Goal: Task Accomplishment & Management: Manage account settings

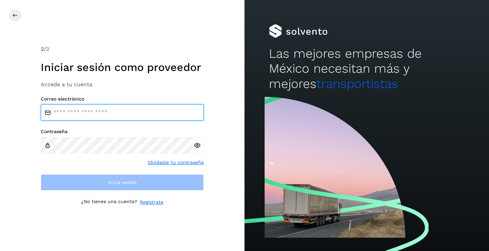
click at [68, 116] on input "email" at bounding box center [122, 112] width 163 height 16
type input "**********"
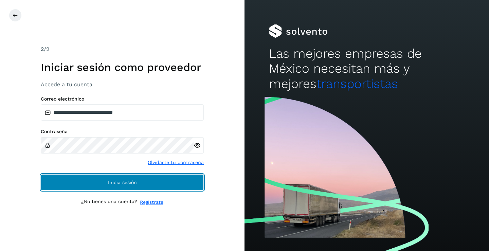
click at [118, 185] on button "Inicia sesión" at bounding box center [122, 182] width 163 height 16
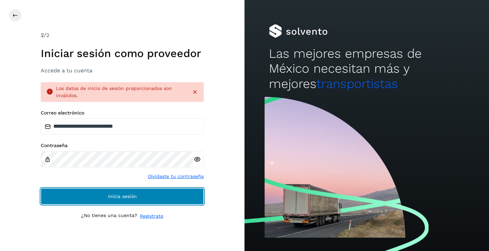
click at [127, 198] on span "Inicia sesión" at bounding box center [122, 196] width 29 height 5
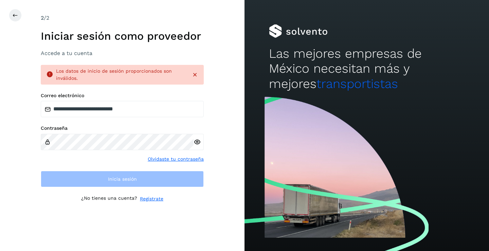
click at [197, 142] on icon at bounding box center [197, 142] width 7 height 7
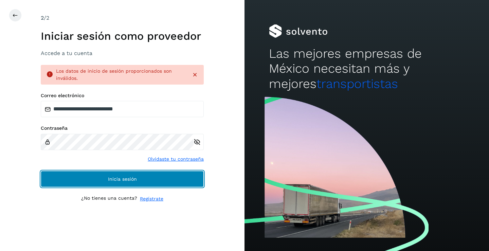
click at [134, 181] on span "Inicia sesión" at bounding box center [122, 179] width 29 height 5
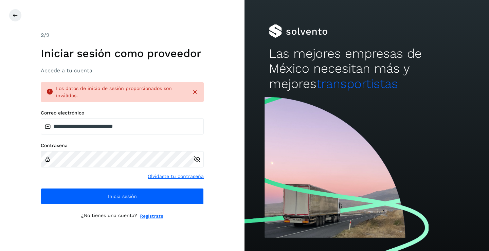
click at [194, 92] on icon at bounding box center [194, 92] width 7 height 7
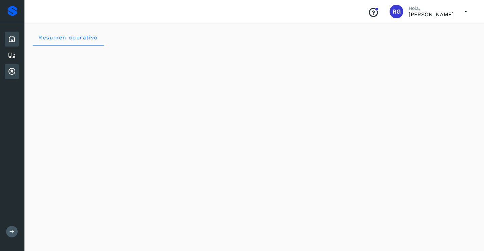
click at [12, 71] on icon at bounding box center [12, 72] width 8 height 8
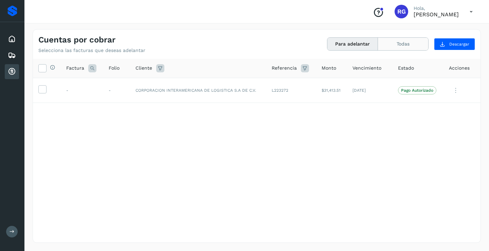
click at [414, 45] on button "Todas" at bounding box center [403, 44] width 50 height 13
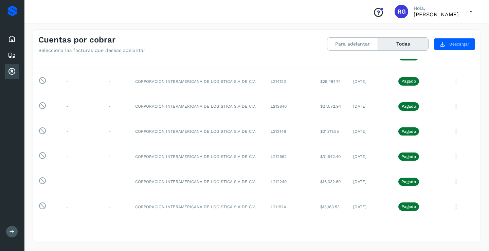
scroll to position [490, 0]
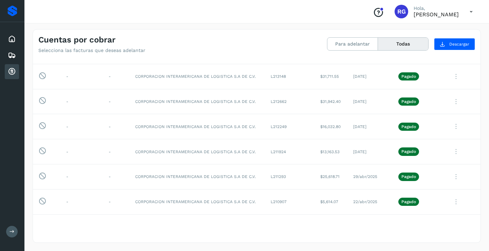
drag, startPoint x: 478, startPoint y: 79, endPoint x: 476, endPoint y: 225, distance: 146.7
click at [472, 227] on div "Selecciona todas las facturas disponibles para adelanto Factura Folio Cliente R…" at bounding box center [256, 150] width 447 height 183
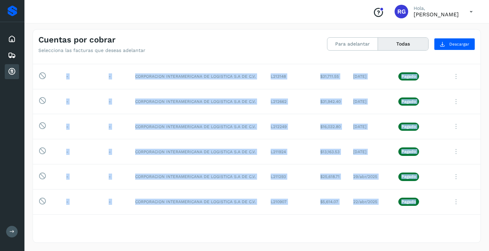
click at [474, 227] on div "Selecciona todas las facturas disponibles para adelanto Factura Folio Cliente R…" at bounding box center [256, 150] width 447 height 183
click at [477, 224] on div "Selecciona todas las facturas disponibles para adelanto Factura Folio Cliente R…" at bounding box center [256, 150] width 447 height 183
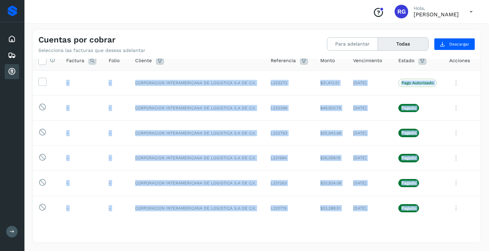
scroll to position [0, 0]
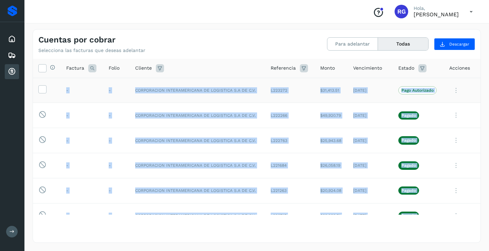
drag, startPoint x: 478, startPoint y: 202, endPoint x: 472, endPoint y: 90, distance: 111.9
click at [472, 90] on td at bounding box center [462, 90] width 37 height 25
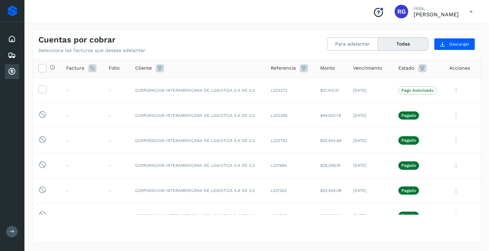
click at [470, 11] on icon at bounding box center [471, 12] width 14 height 14
click at [438, 33] on div "Cerrar sesión" at bounding box center [437, 30] width 81 height 13
